Goal: Check status: Check status

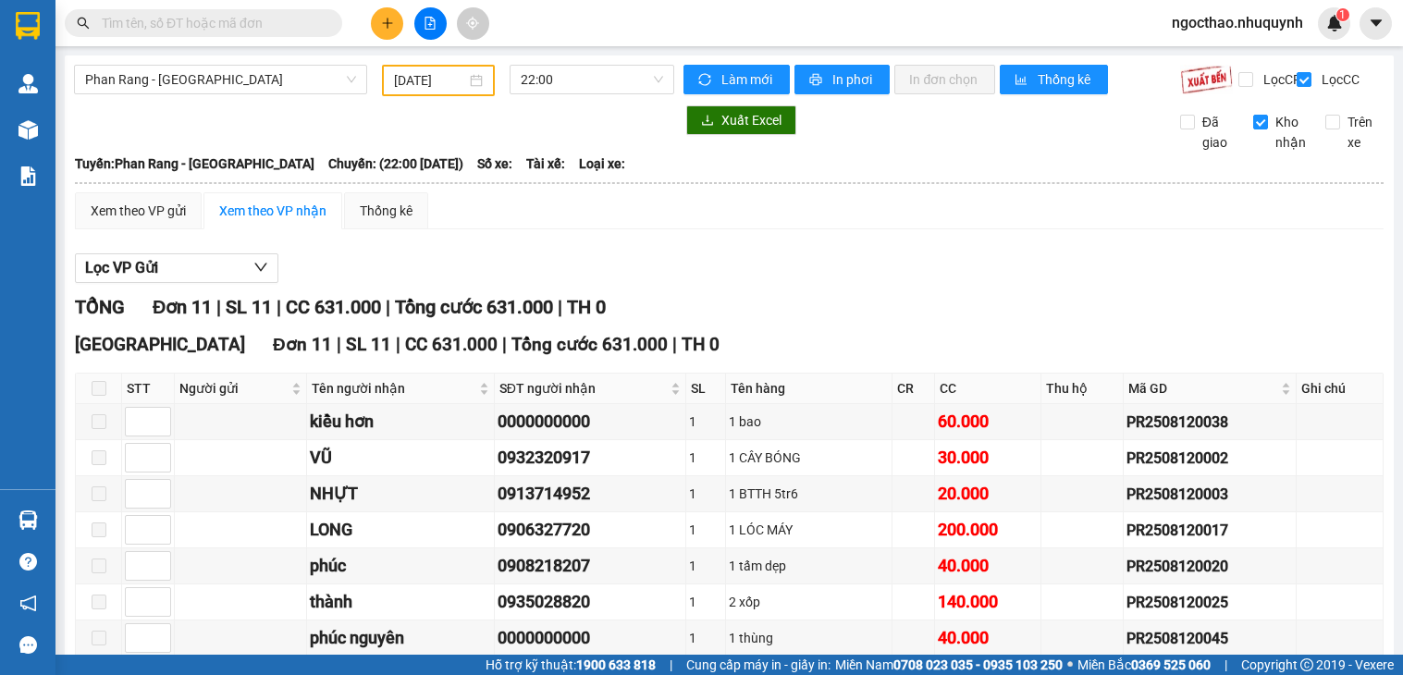
drag, startPoint x: 0, startPoint y: 0, endPoint x: 759, endPoint y: 107, distance: 766.7
click at [699, 76] on icon "sync" at bounding box center [704, 79] width 13 height 13
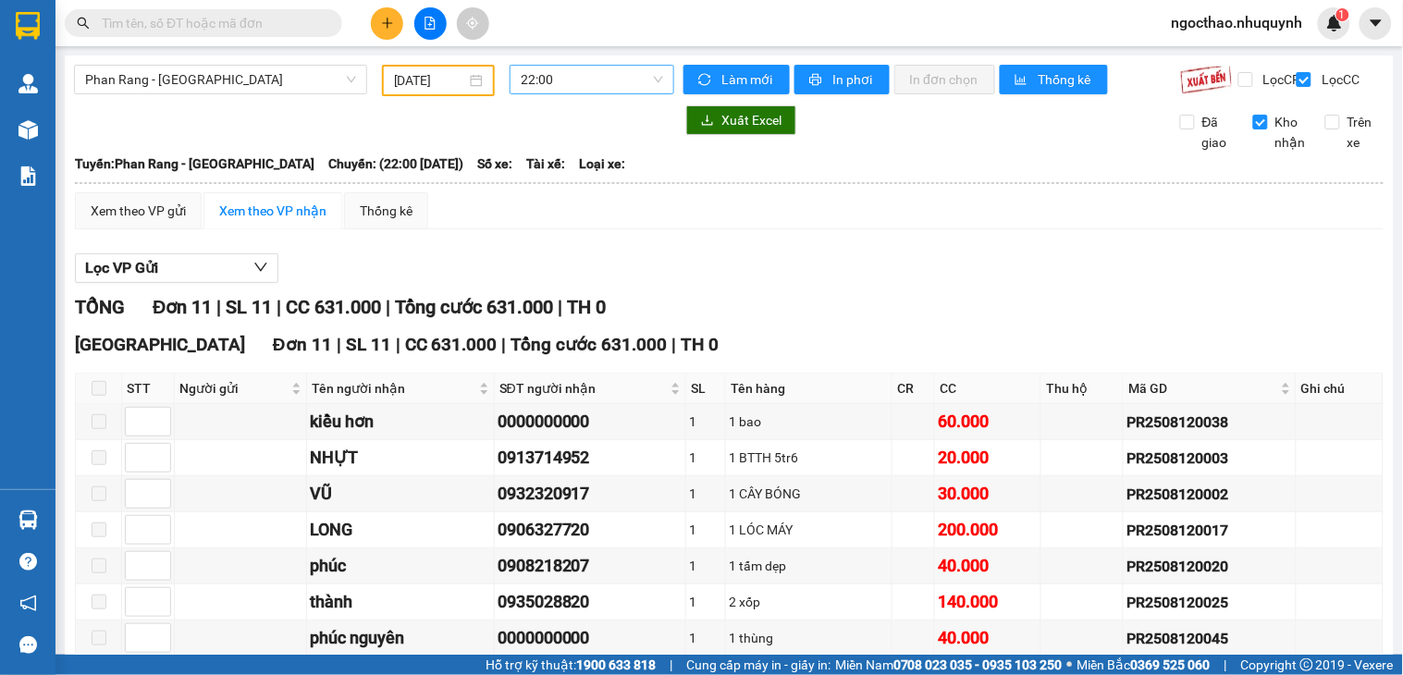
click at [621, 78] on span "22:00" at bounding box center [592, 80] width 142 height 28
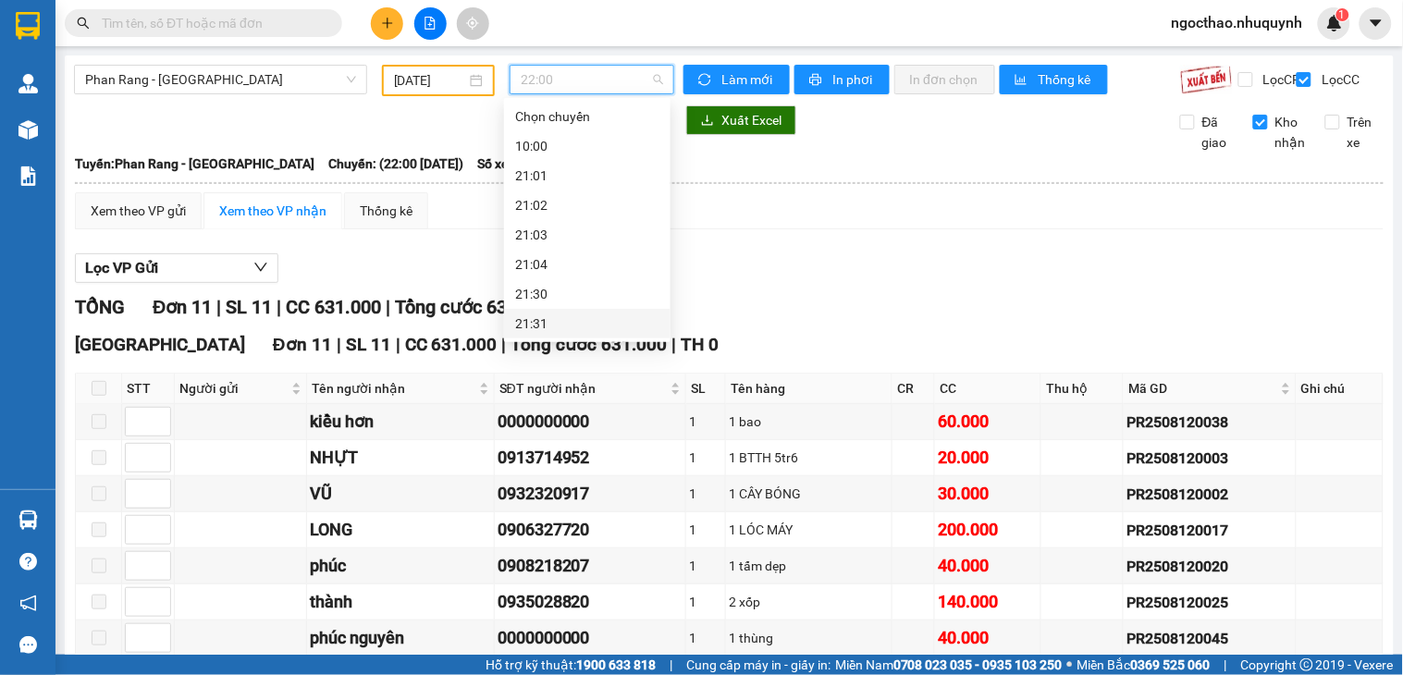
click at [574, 309] on div "21:31" at bounding box center [587, 324] width 166 height 30
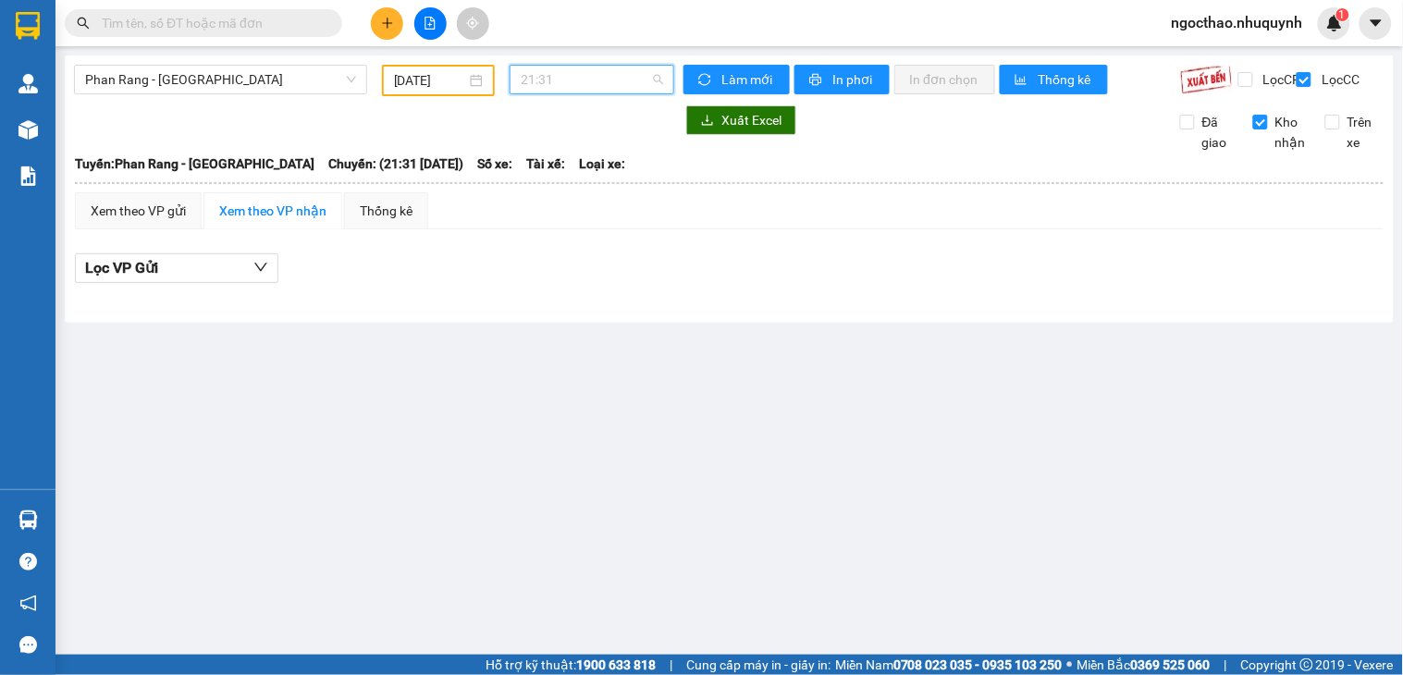
click at [568, 80] on span "21:31" at bounding box center [592, 80] width 142 height 28
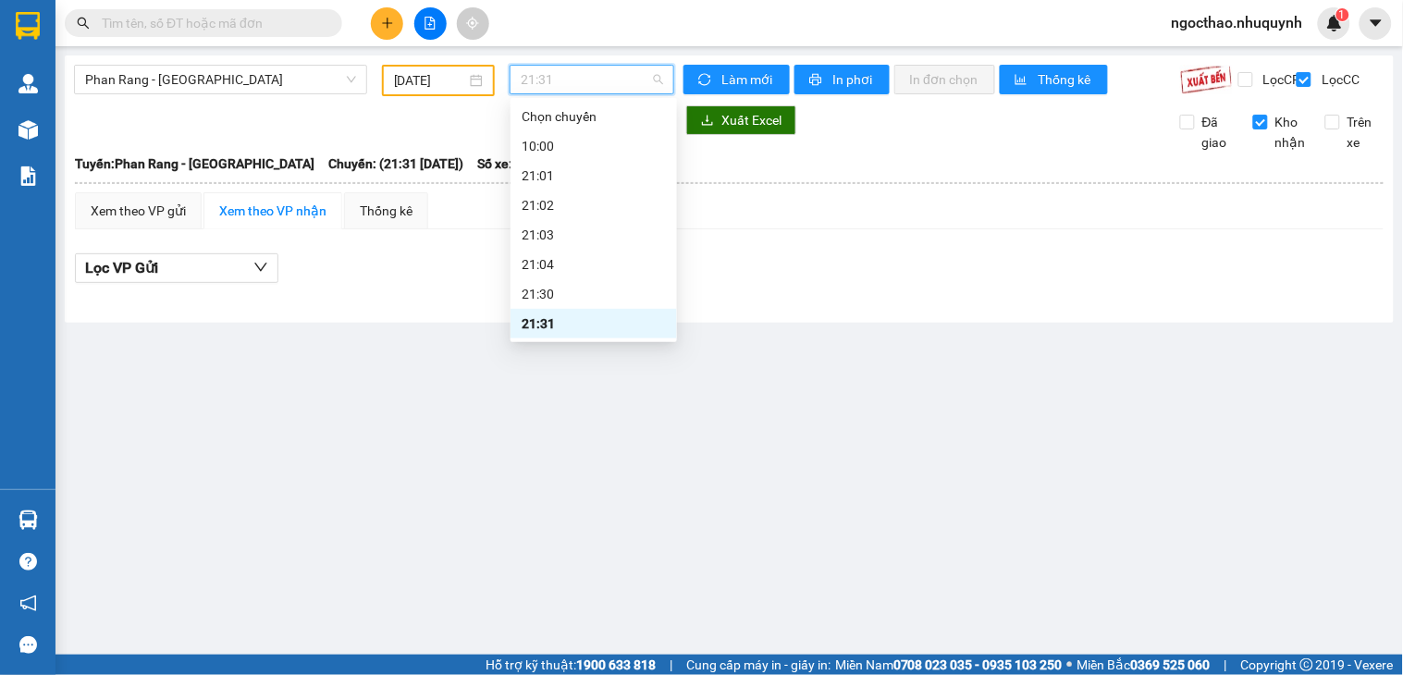
click at [566, 343] on div "22:00" at bounding box center [594, 353] width 144 height 20
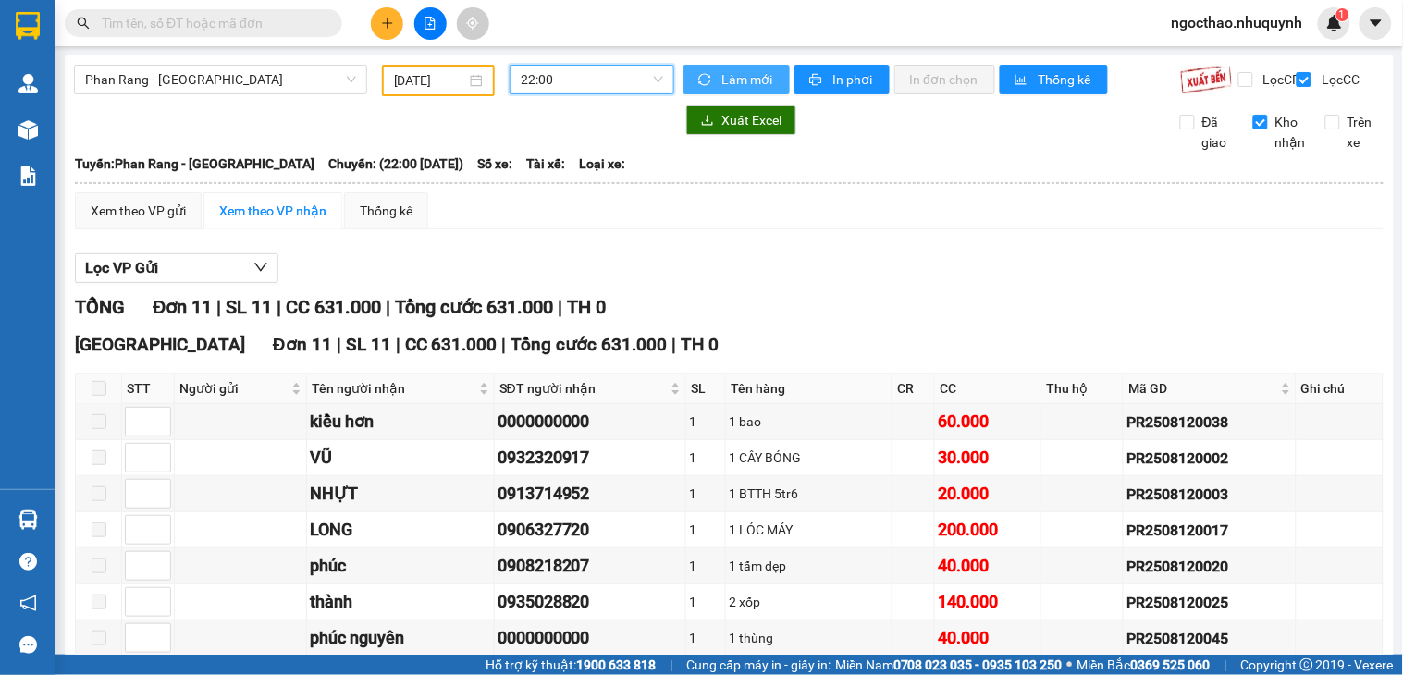
click at [742, 77] on span "Làm mới" at bounding box center [748, 79] width 54 height 20
